Goal: Check status: Check status

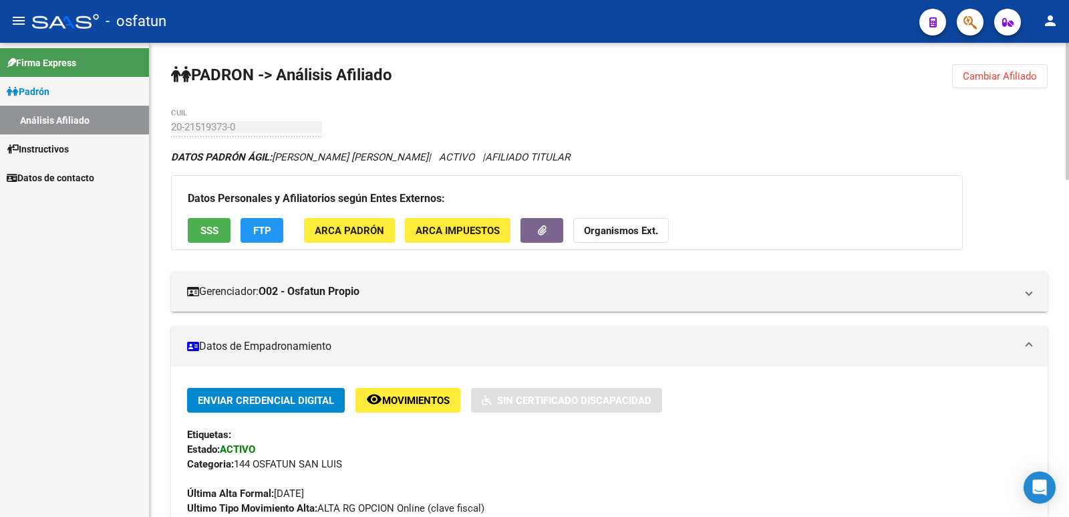
click at [998, 80] on span "Cambiar Afiliado" at bounding box center [1000, 76] width 74 height 12
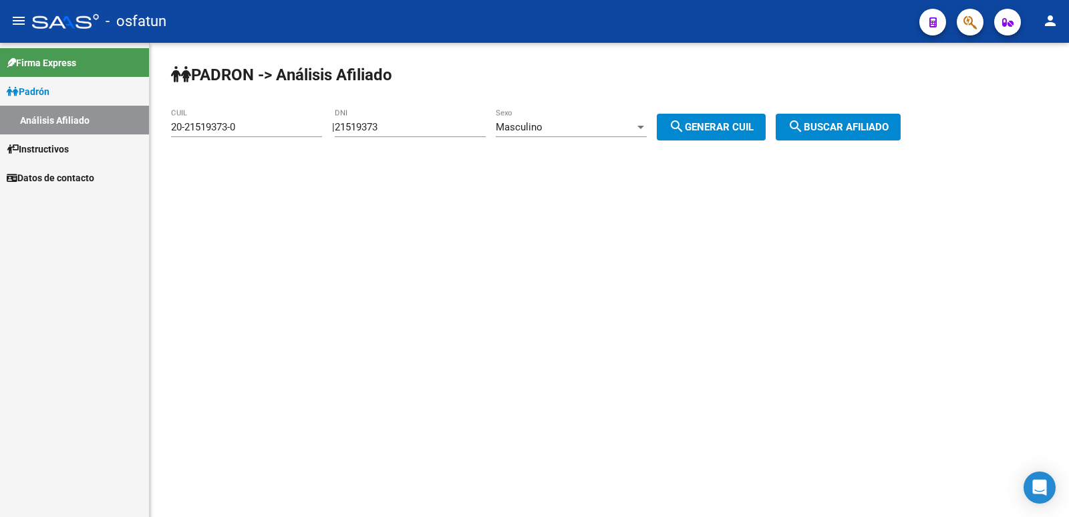
click at [206, 282] on mat-sidenav-content "[PERSON_NAME] -> Análisis Afiliado 20-21519373-0 CUIL | 21519373 DNI Masculino …" at bounding box center [610, 280] width 920 height 474
drag, startPoint x: 436, startPoint y: 127, endPoint x: 220, endPoint y: 127, distance: 216.5
click at [227, 127] on app-analisis-afiliado "[PERSON_NAME] -> Análisis Afiliado 20-21519373-0 CUIL | 21519373 DNI Masculino …" at bounding box center [541, 127] width 740 height 12
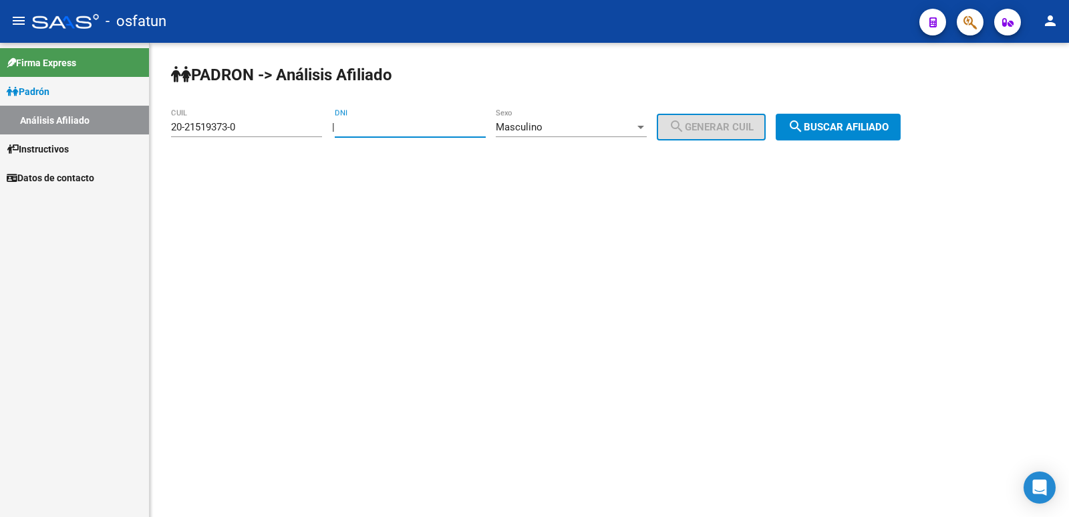
paste input "22068335"
type input "22068335"
click at [704, 129] on span "search Generar CUIL" at bounding box center [711, 127] width 85 height 12
type input "20-22068335-5"
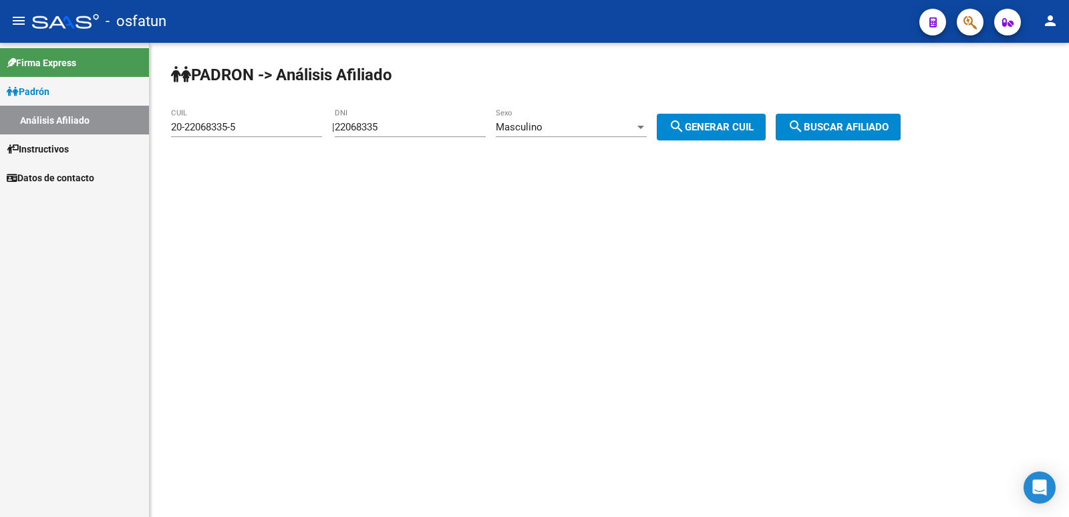
click at [866, 126] on span "search Buscar afiliado" at bounding box center [838, 127] width 101 height 12
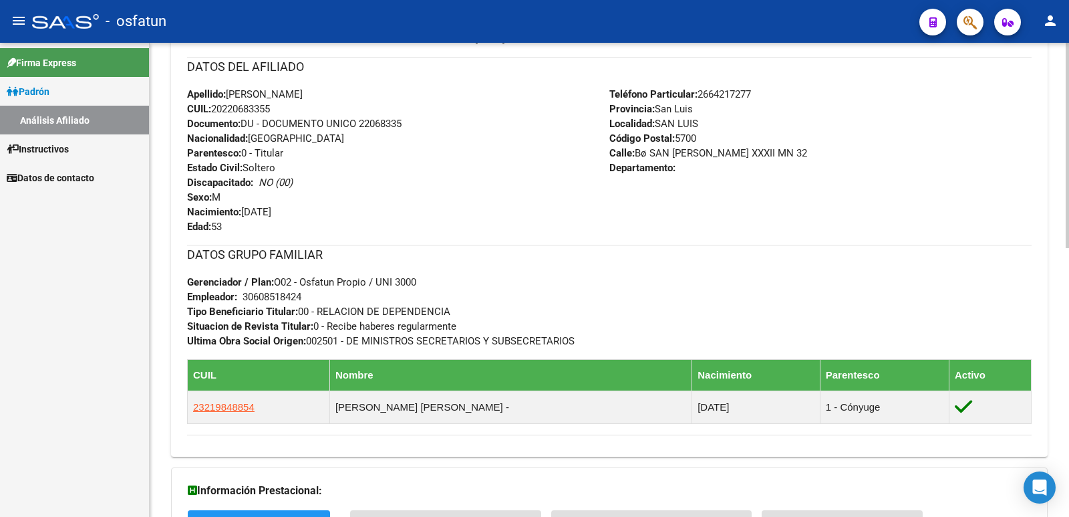
scroll to position [619, 0]
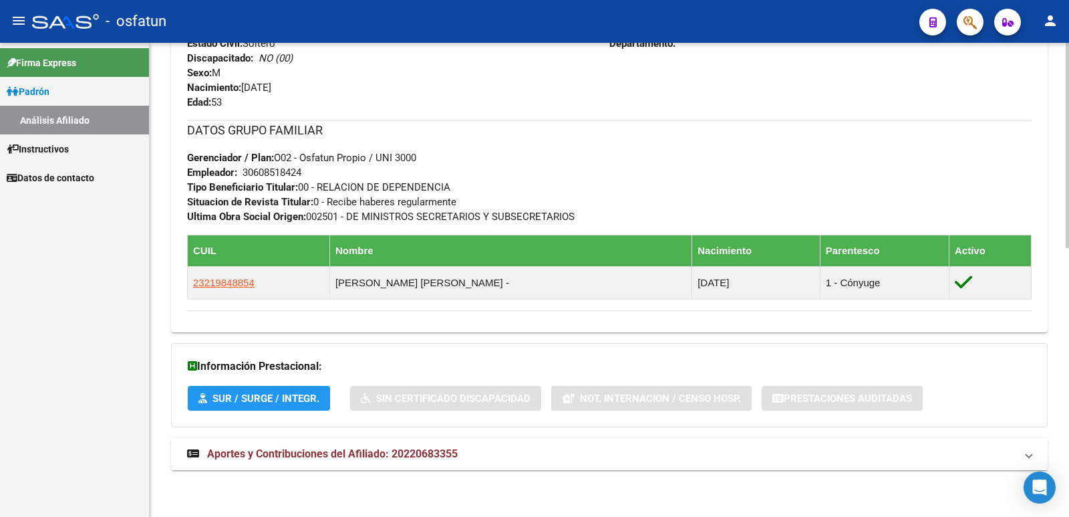
click at [358, 458] on span "Aportes y Contribuciones del Afiliado: 20220683355" at bounding box center [332, 453] width 251 height 13
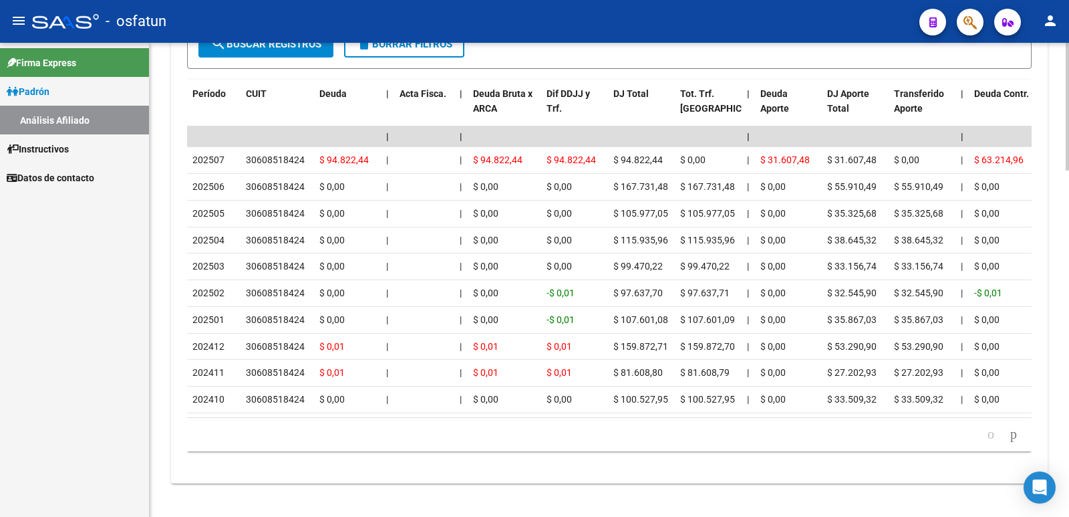
scroll to position [1287, 0]
